Goal: Task Accomplishment & Management: Manage account settings

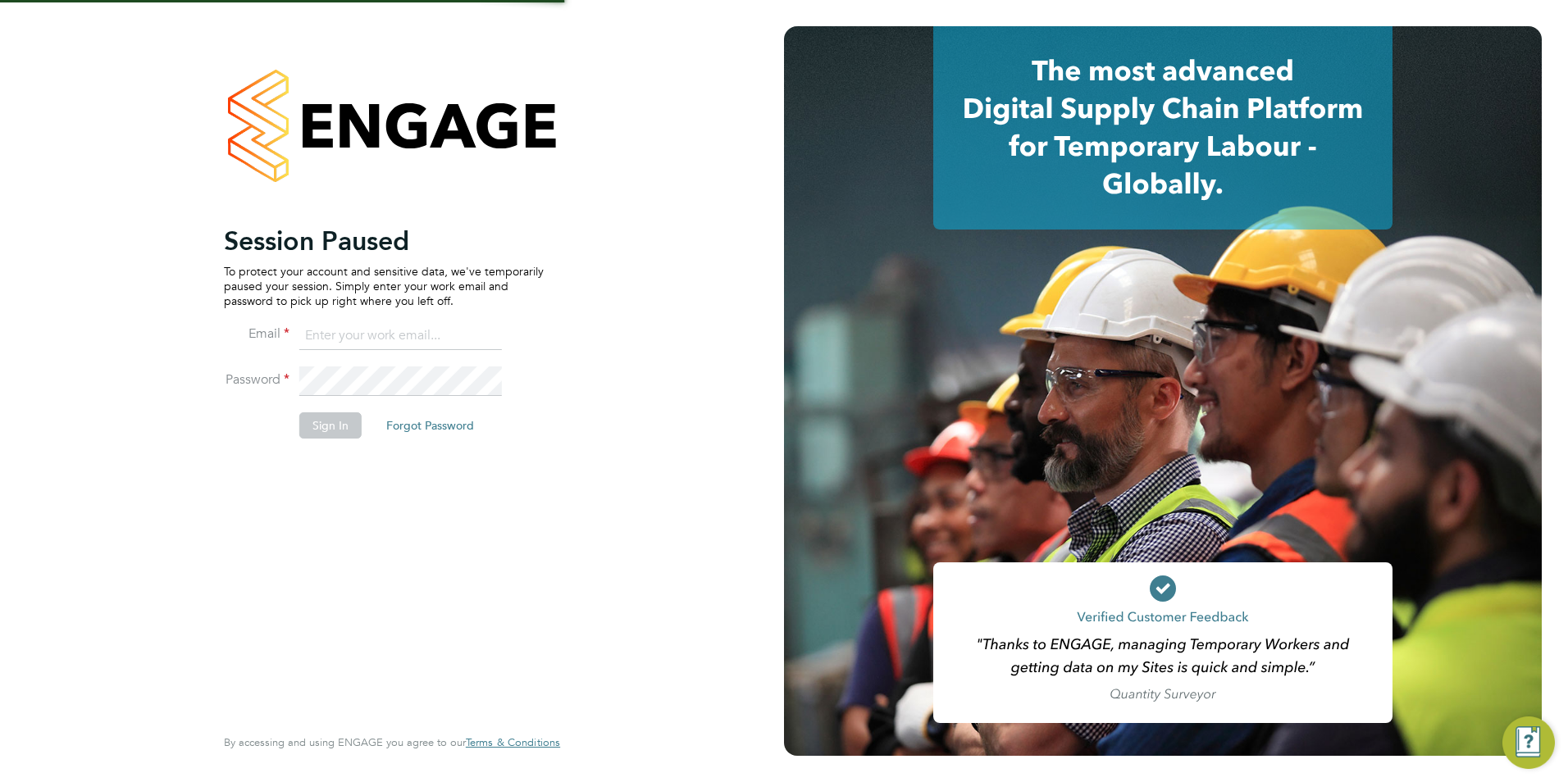
type input "[PERSON_NAME][EMAIL_ADDRESS][PERSON_NAME][DOMAIN_NAME]"
click at [333, 430] on button "Sign In" at bounding box center [331, 425] width 63 height 26
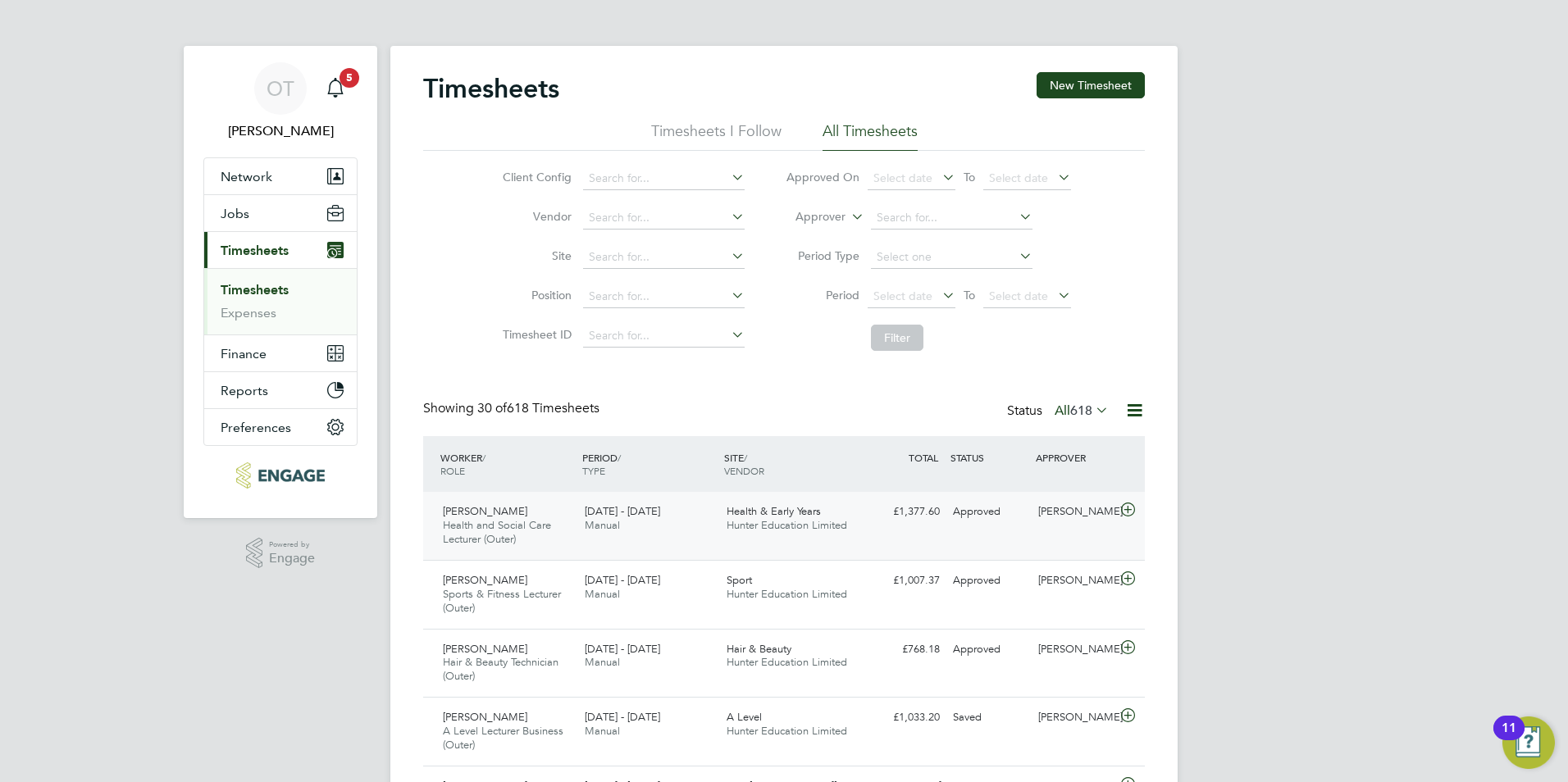
click at [922, 522] on div "£1,377.60 Approved" at bounding box center [903, 511] width 85 height 27
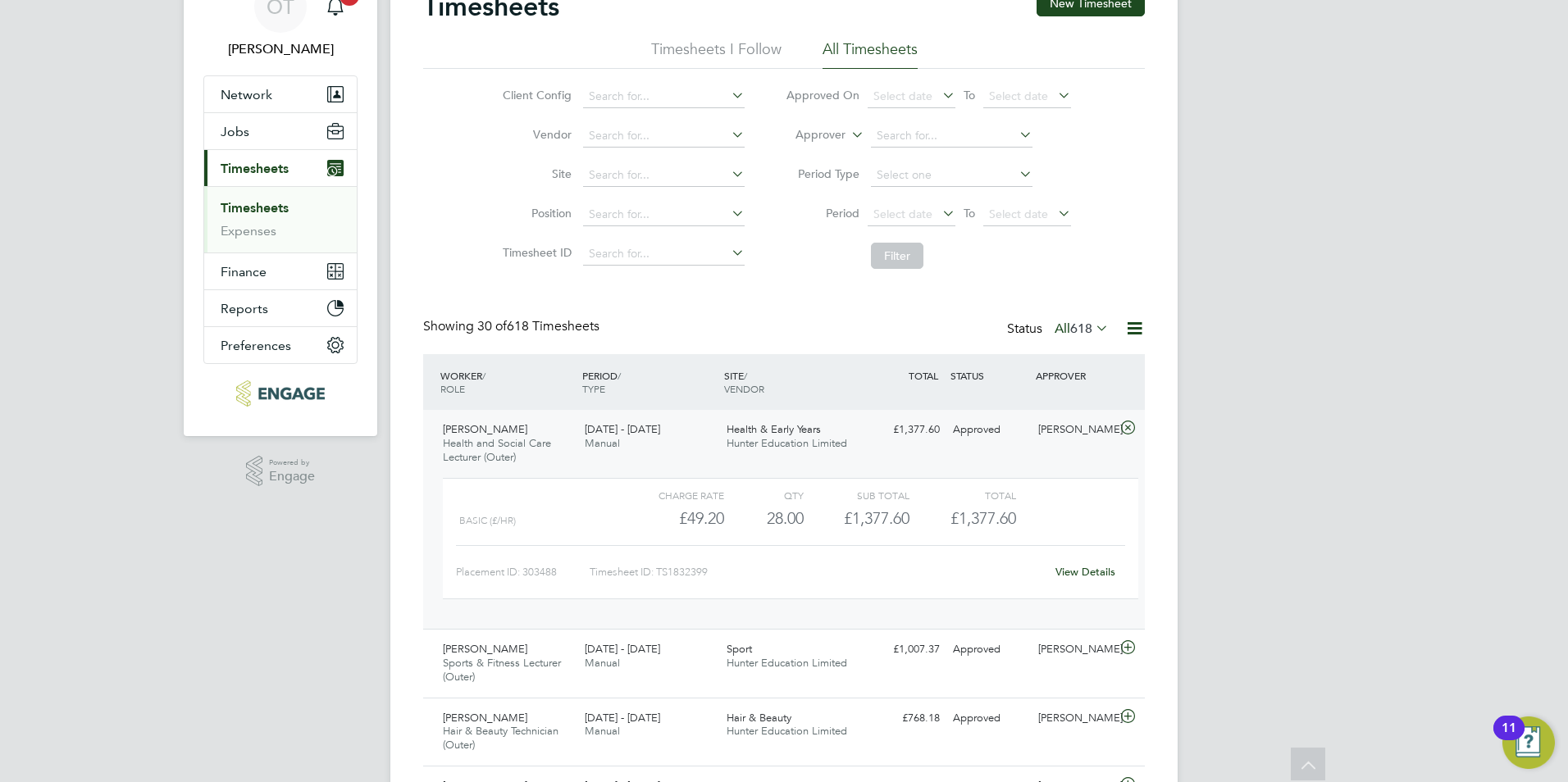
click at [647, 422] on div "22 - 28 Sep 2025 Manual" at bounding box center [649, 437] width 142 height 41
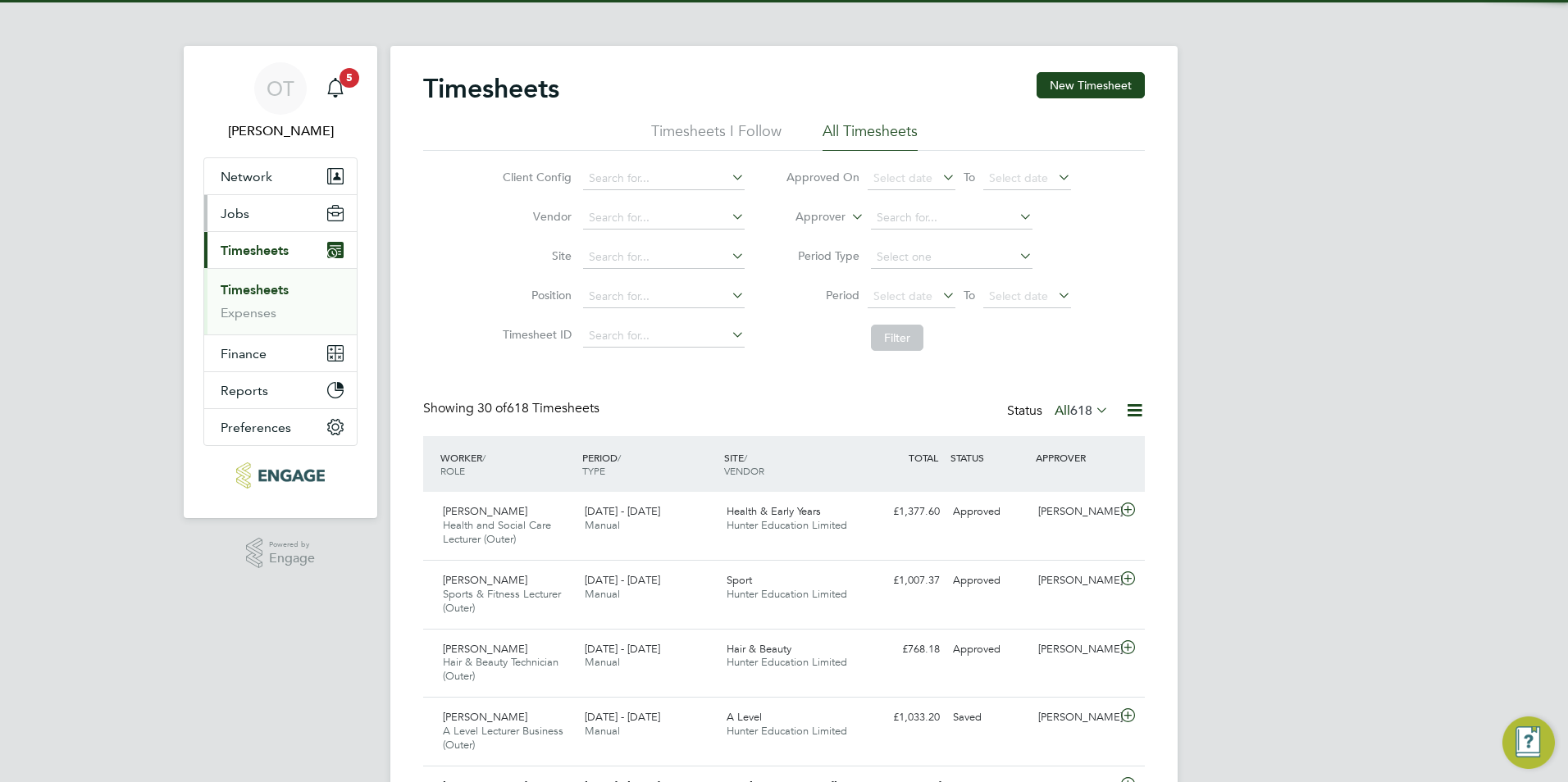
click at [255, 218] on button "Jobs" at bounding box center [280, 213] width 152 height 36
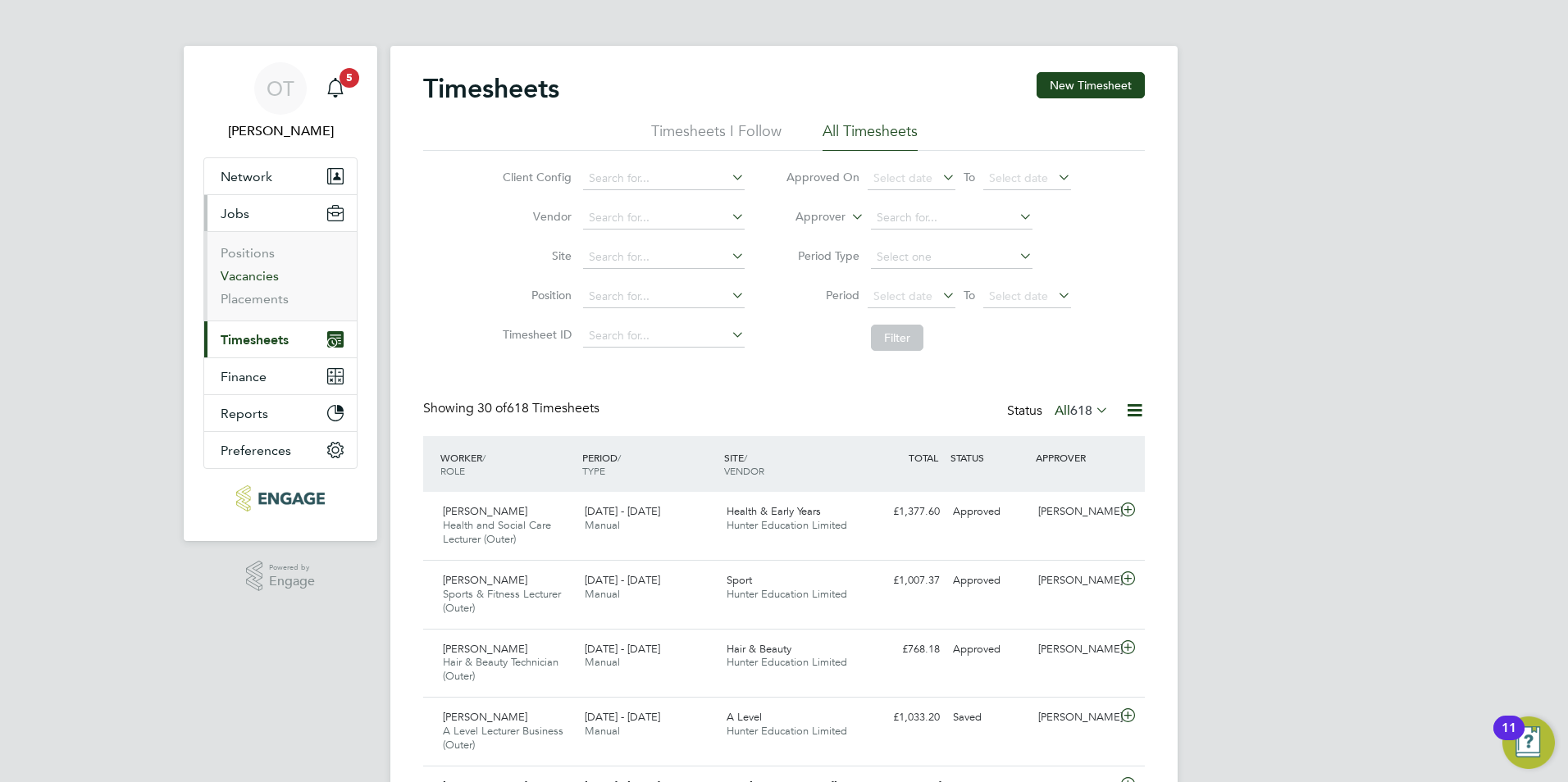
click at [261, 274] on link "Vacancies" at bounding box center [249, 275] width 58 height 15
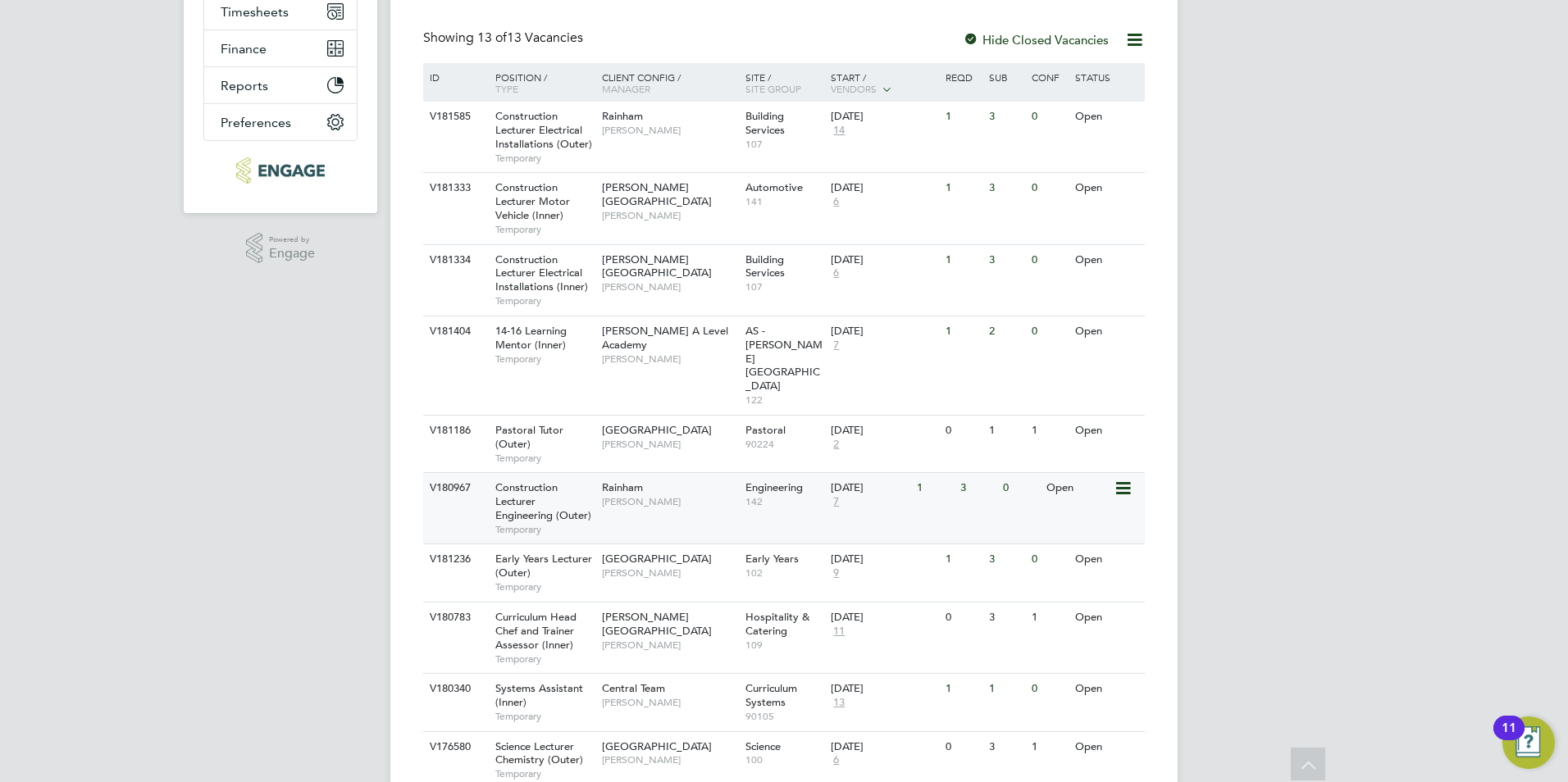
click at [646, 495] on span "Nathan Morris" at bounding box center [669, 502] width 135 height 13
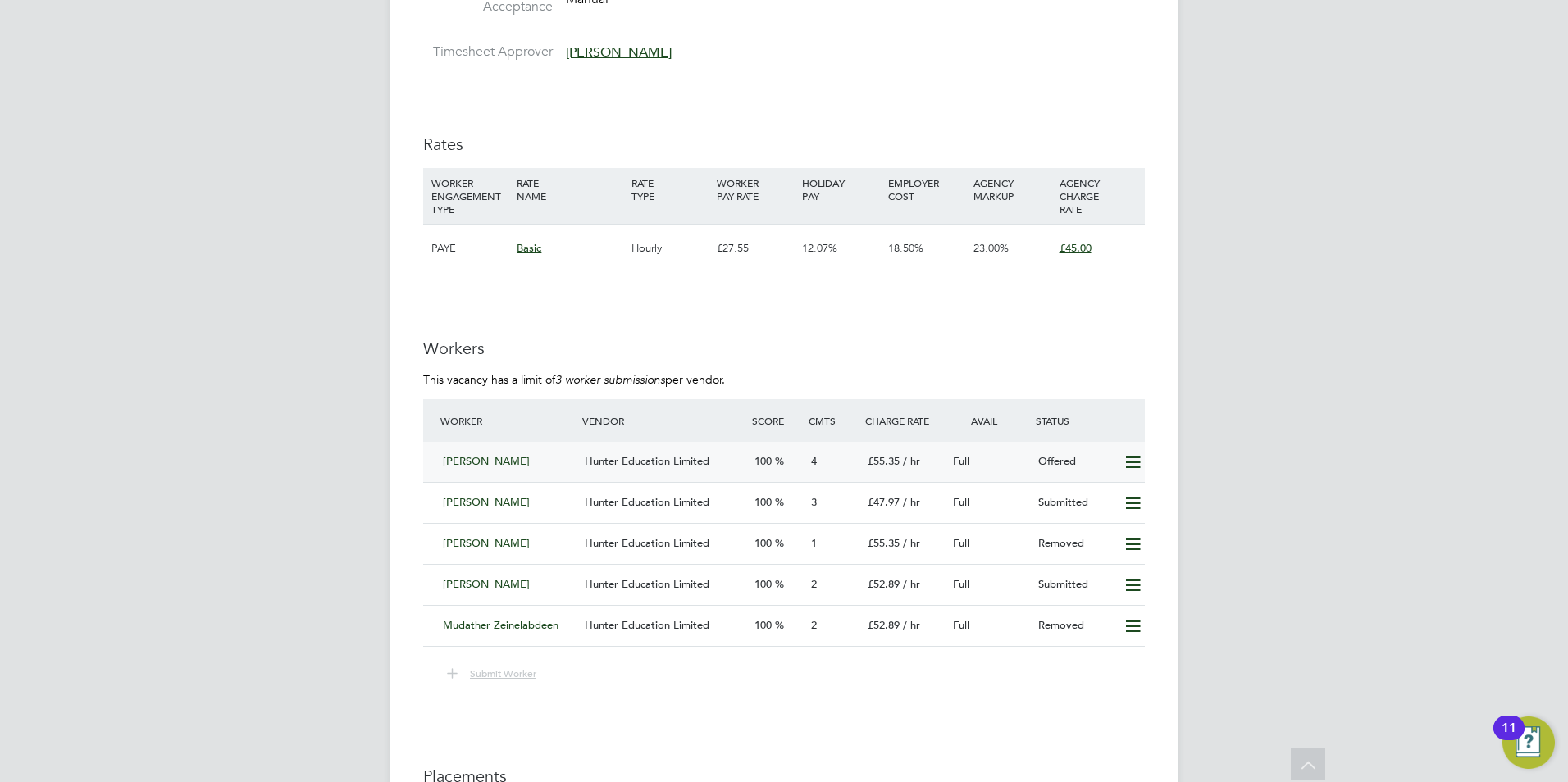
click at [681, 459] on span "Hunter Education Limited" at bounding box center [646, 461] width 125 height 14
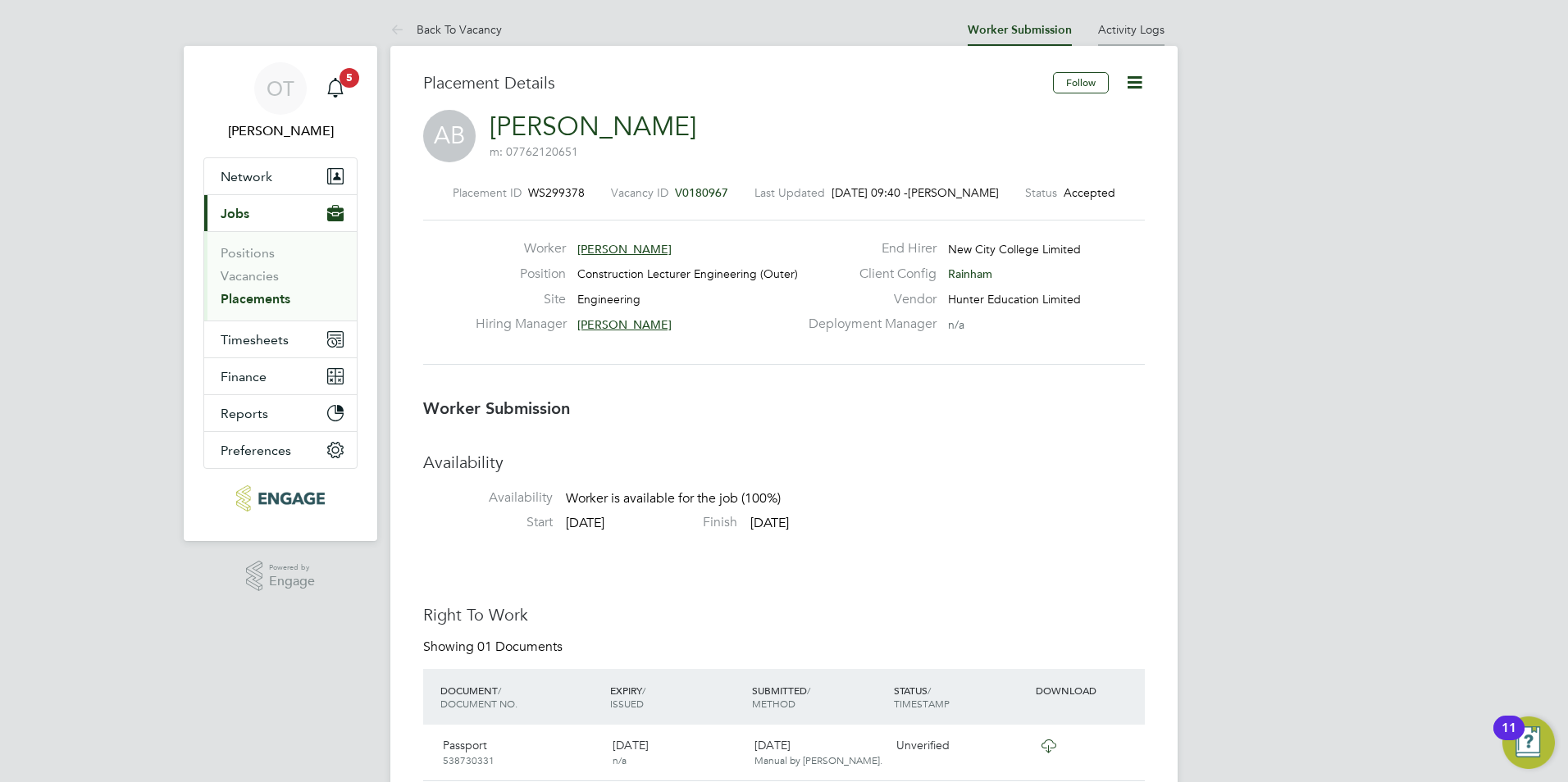
click at [1107, 31] on link "Activity Logs" at bounding box center [1131, 30] width 66 height 14
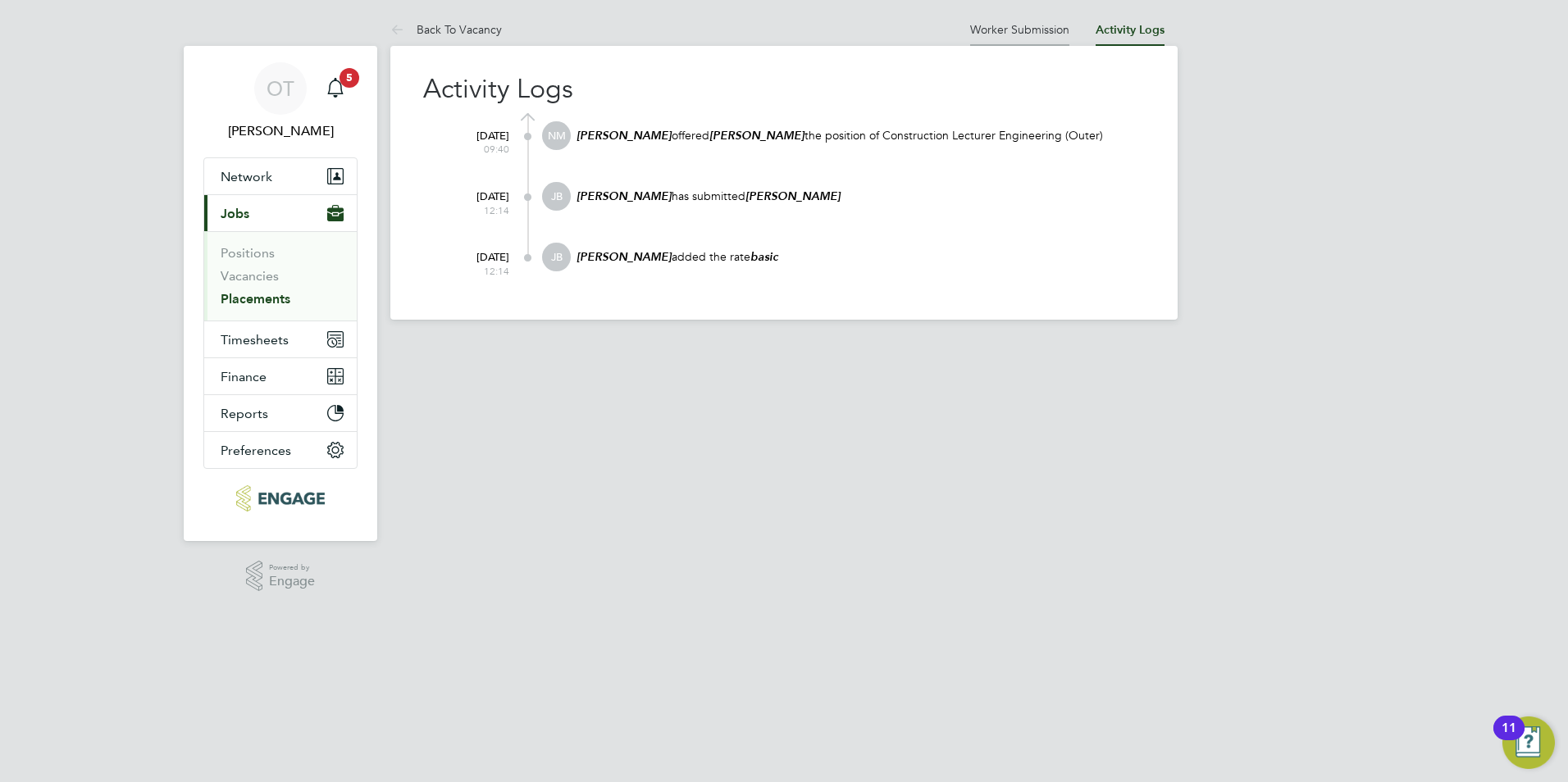
click at [1025, 30] on link "Worker Submission" at bounding box center [1020, 30] width 99 height 14
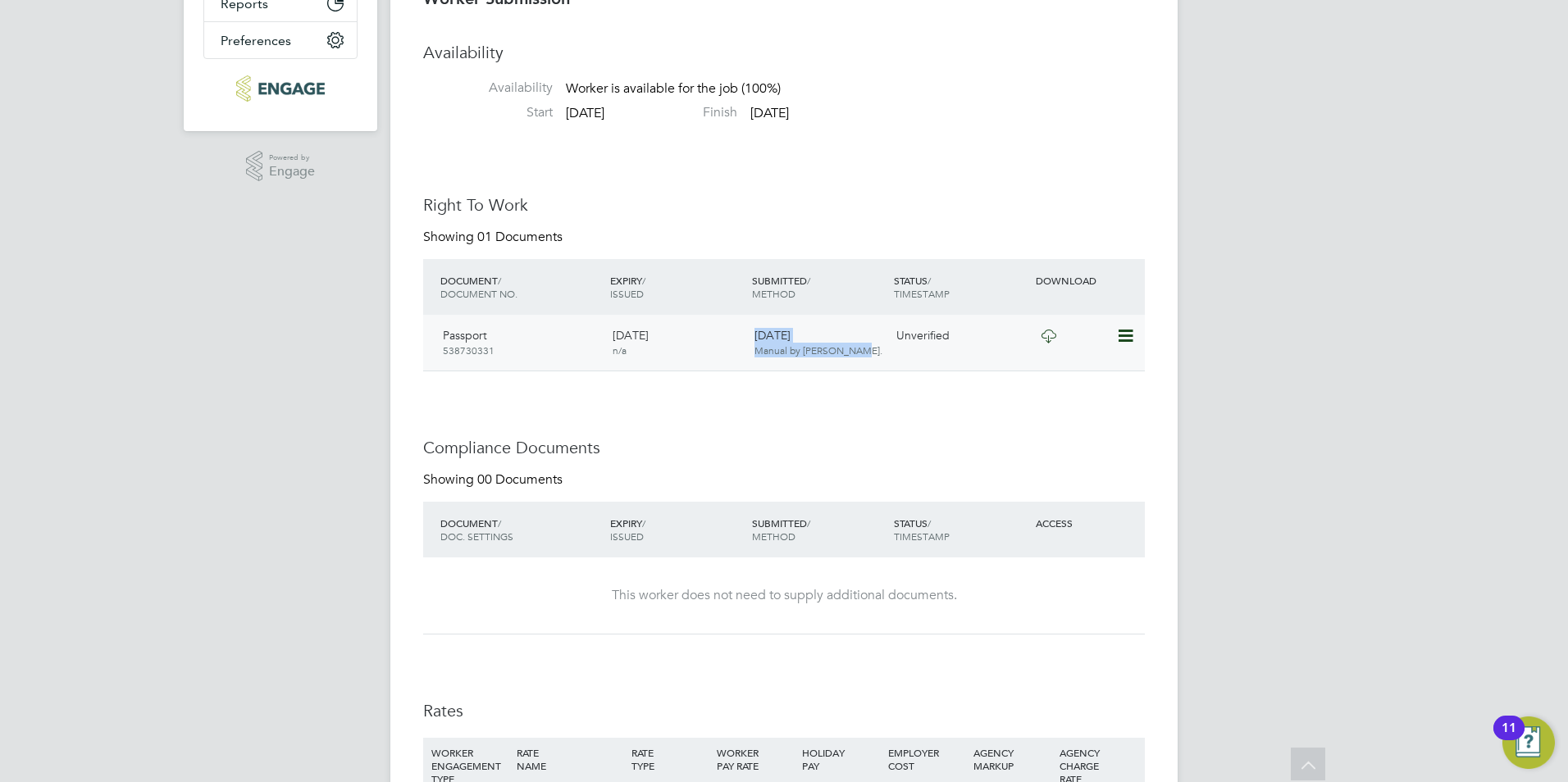
drag, startPoint x: 756, startPoint y: 327, endPoint x: 858, endPoint y: 355, distance: 105.8
click at [858, 355] on div "30 Sep 2025 Manual by Jack Baron." at bounding box center [819, 343] width 142 height 43
drag, startPoint x: 858, startPoint y: 355, endPoint x: 863, endPoint y: 374, distance: 19.6
click at [863, 374] on div "Availability Availability Worker is available for the job (100%) Start 29 Sep 2…" at bounding box center [783, 538] width 721 height 993
drag, startPoint x: 854, startPoint y: 354, endPoint x: 747, endPoint y: 337, distance: 108.3
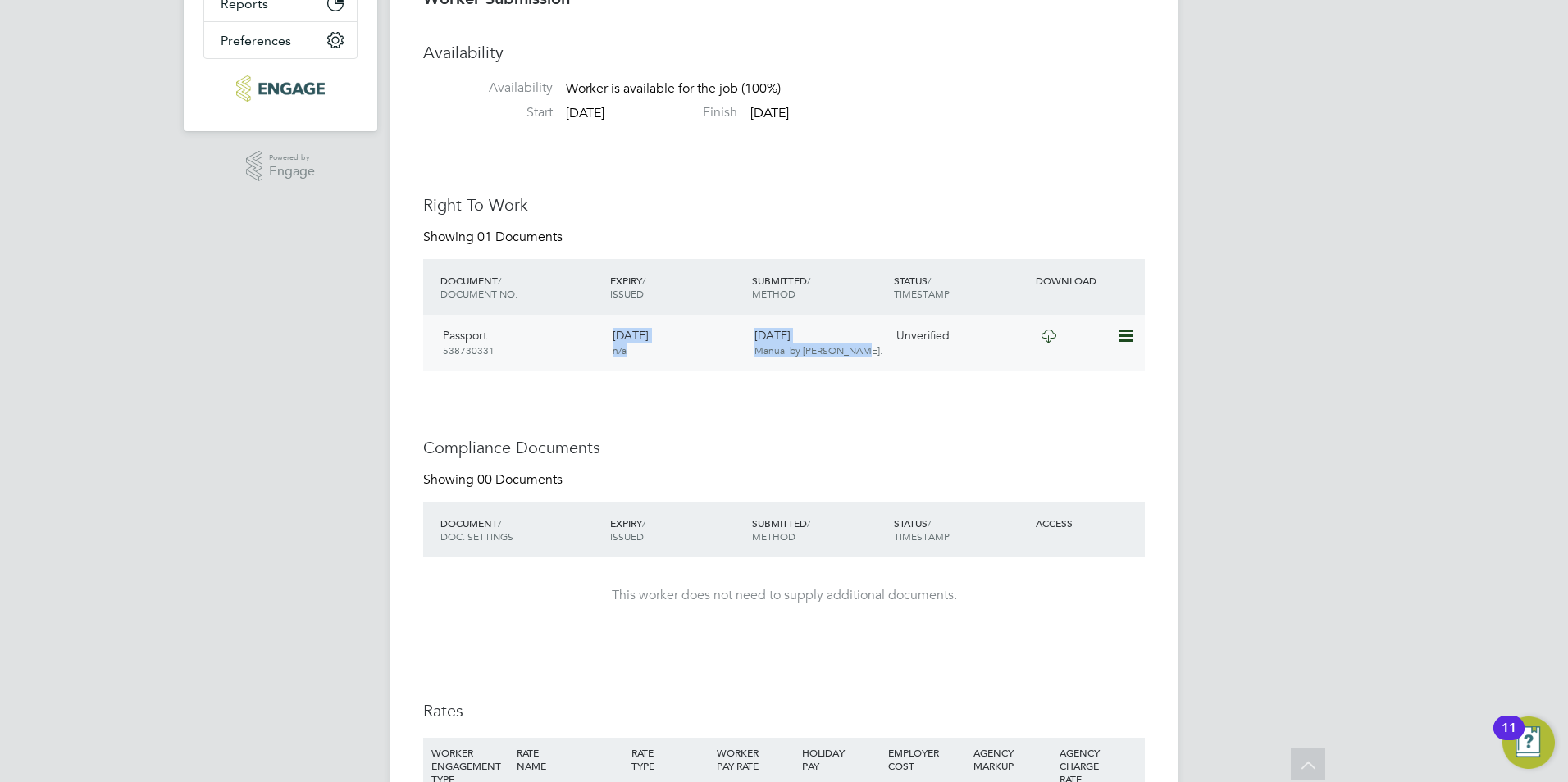
click at [747, 337] on div "Passport 538730331 07 Dec 2027 n/a 30 Sep 2025 Manual by Jack Baron. Unverified" at bounding box center [783, 342] width 721 height 56
drag, startPoint x: 748, startPoint y: 339, endPoint x: 790, endPoint y: 408, distance: 80.8
click at [790, 408] on div "Availability Availability Worker is available for the job (100%) Start 29 Sep 2…" at bounding box center [783, 538] width 721 height 993
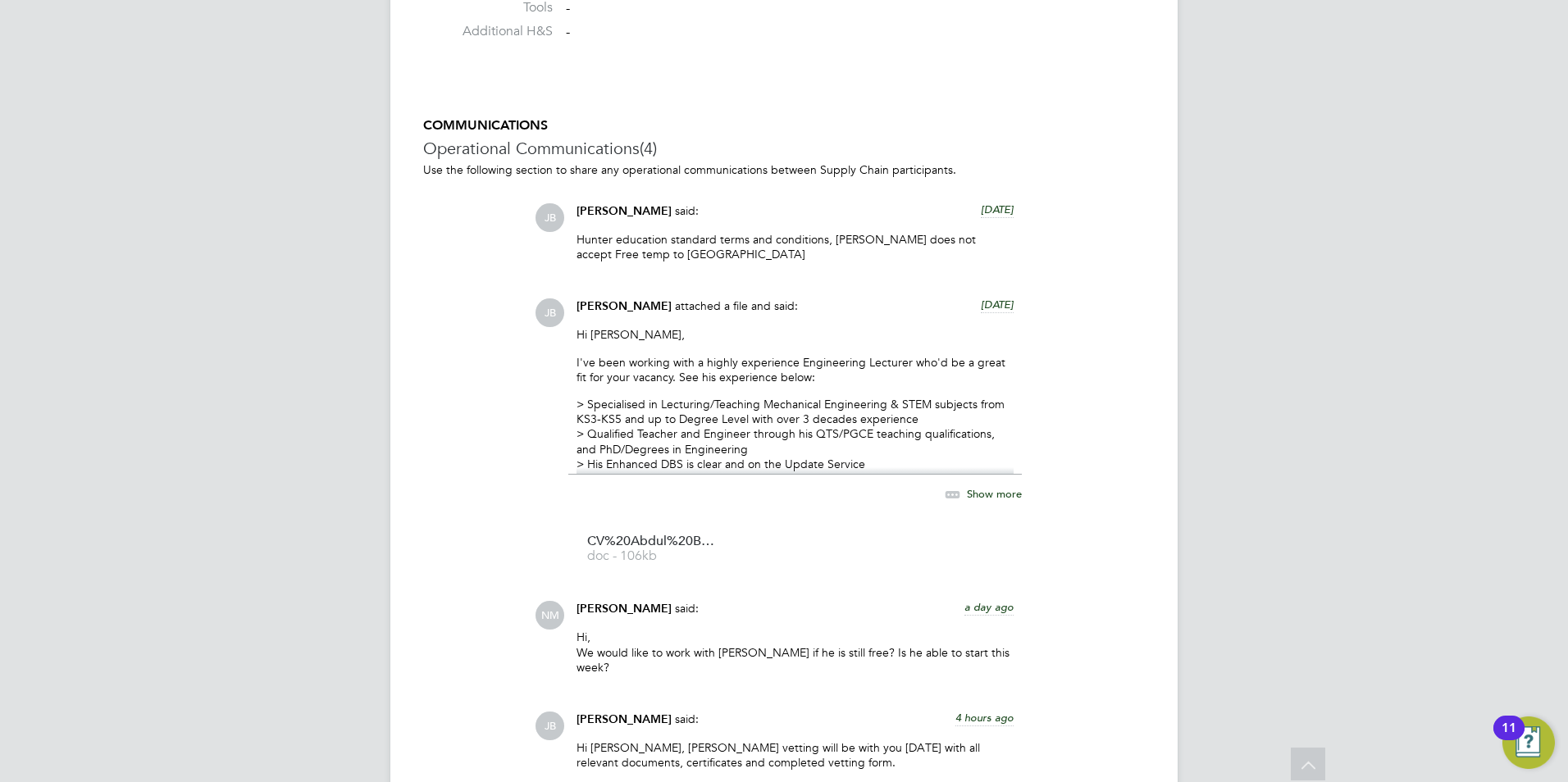
click at [1008, 493] on span "Show more" at bounding box center [994, 494] width 55 height 14
